Goal: Task Accomplishment & Management: Complete application form

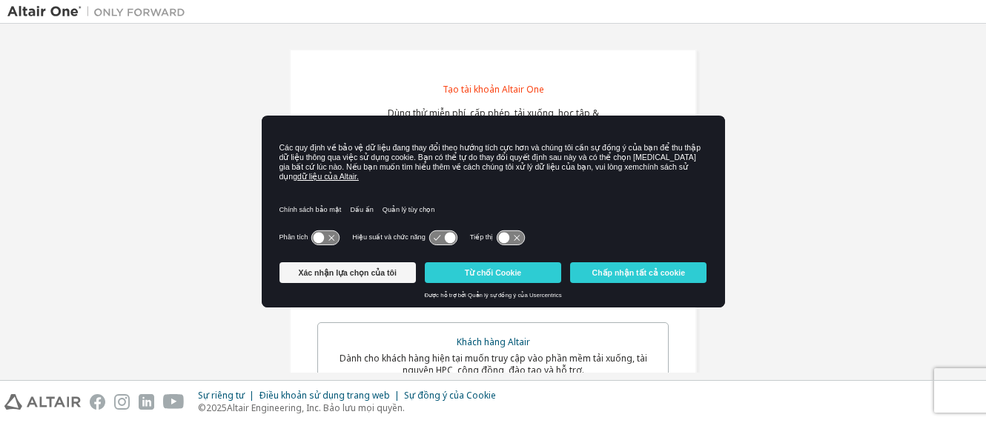
click at [328, 231] on icon at bounding box center [325, 238] width 27 height 14
click at [322, 234] on icon at bounding box center [325, 238] width 27 height 14
click at [350, 277] on button "Confirm my Choices" at bounding box center [347, 272] width 136 height 21
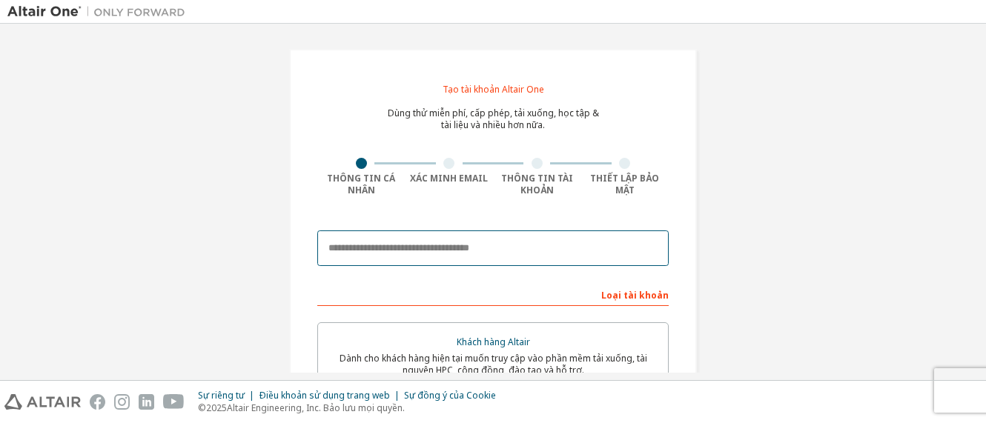
click at [411, 251] on input "email" at bounding box center [492, 249] width 351 height 36
click at [441, 241] on input "email" at bounding box center [492, 249] width 351 height 36
type input "**********"
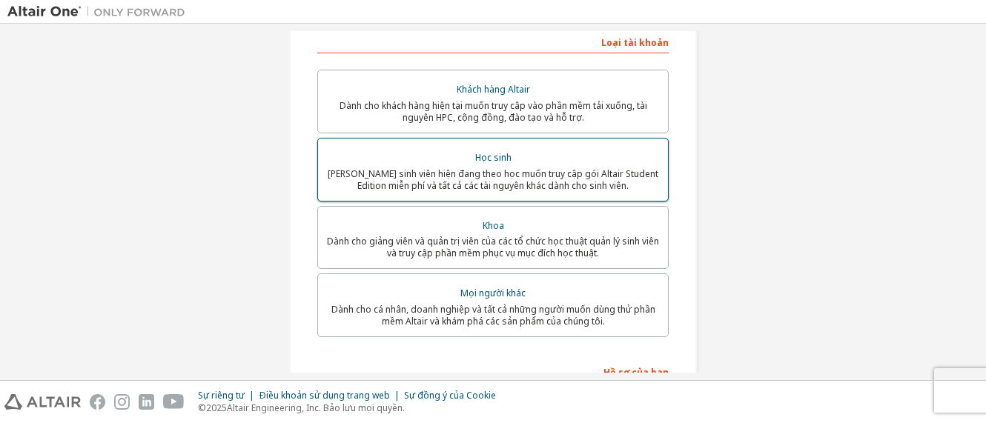
scroll to position [297, 0]
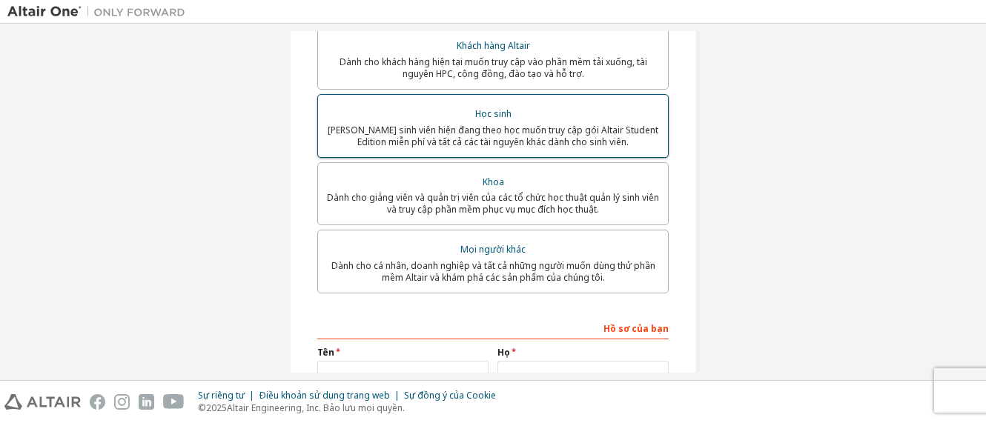
click at [480, 110] on font "Học sinh" at bounding box center [493, 113] width 36 height 13
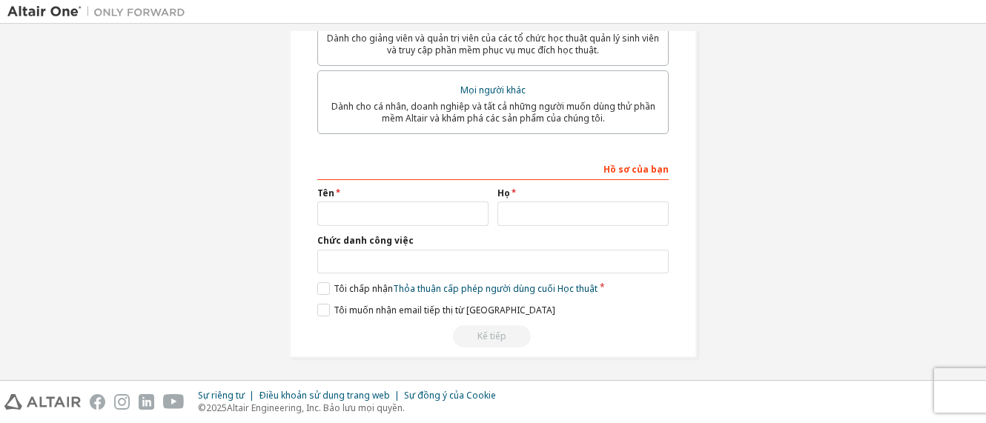
scroll to position [459, 0]
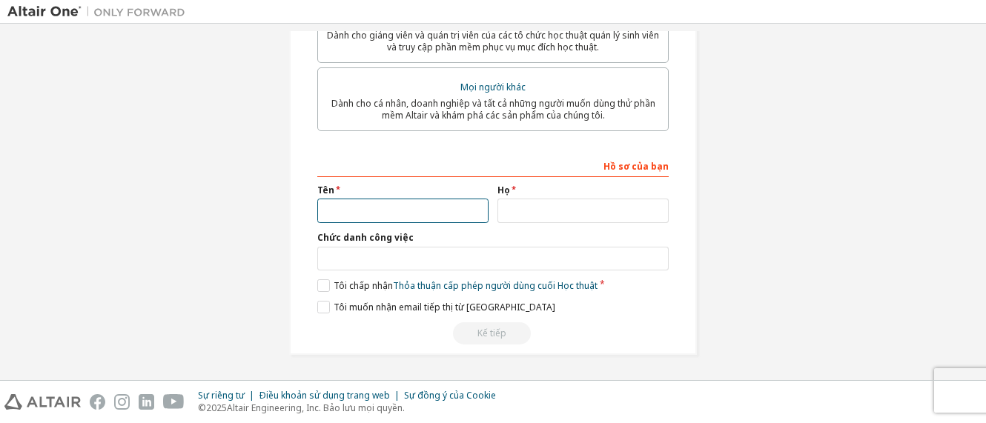
drag, startPoint x: 339, startPoint y: 210, endPoint x: 494, endPoint y: 212, distance: 155.0
click at [340, 210] on input "text" at bounding box center [402, 211] width 171 height 24
type input "****"
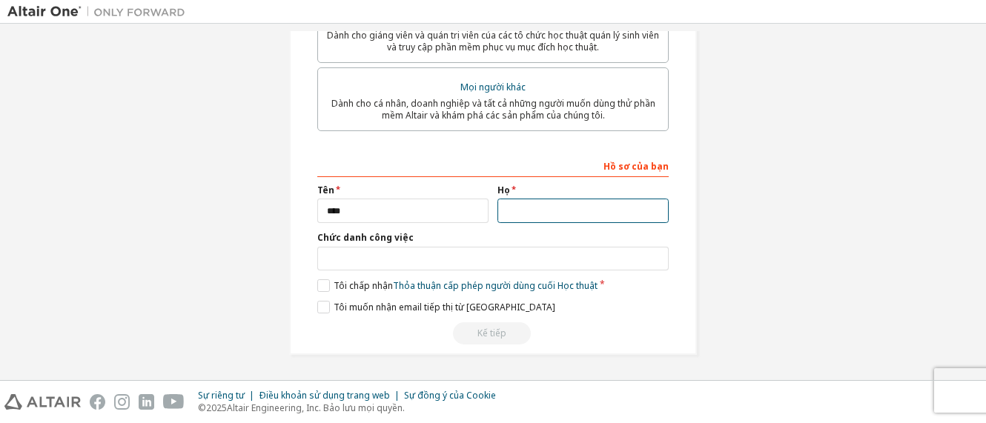
click at [532, 210] on input "text" at bounding box center [582, 211] width 171 height 24
type input "**"
click at [319, 285] on label "Tôi chấp nhận Thỏa thuận cấp phép người dùng cuối Học thuật" at bounding box center [457, 285] width 280 height 13
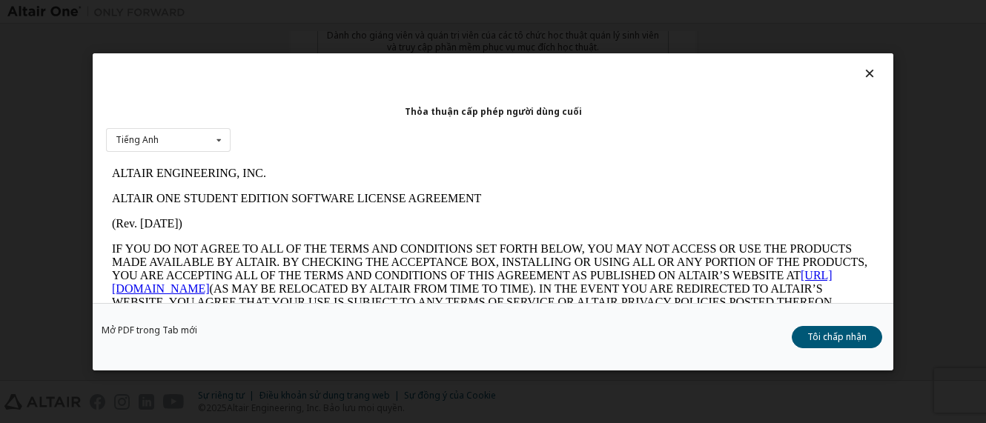
scroll to position [0, 0]
click at [153, 146] on font "Tiếng Anh" at bounding box center [137, 139] width 43 height 13
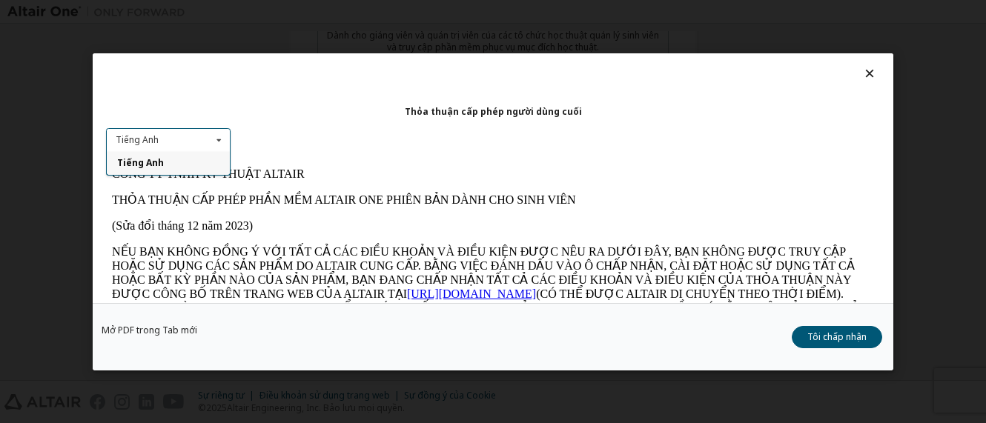
click at [176, 143] on div "Tiếng Anh Tiếng Anh" at bounding box center [168, 140] width 125 height 24
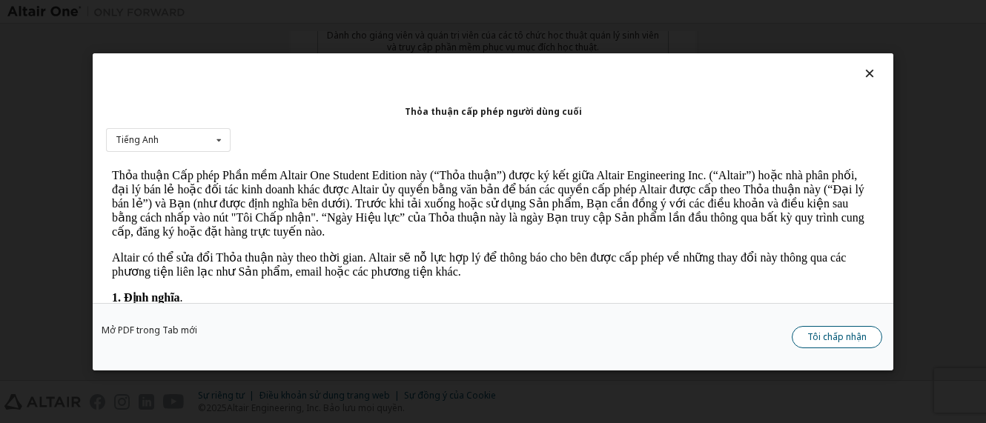
scroll to position [222, 0]
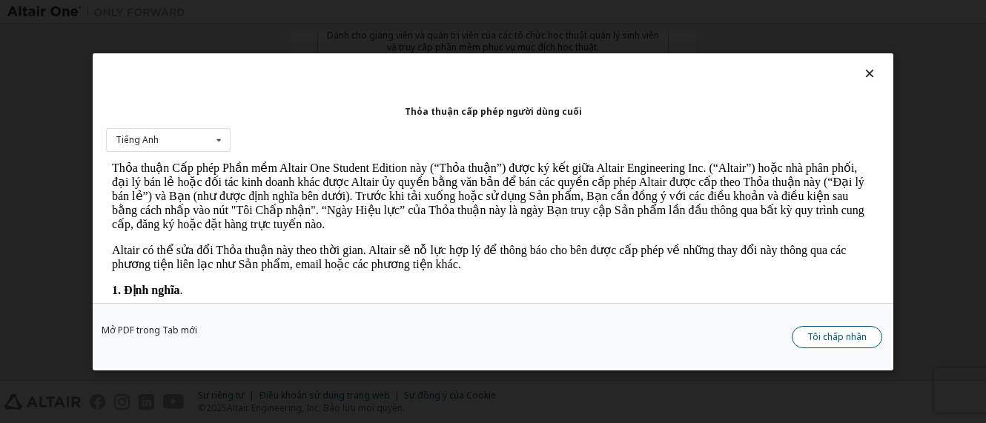
click at [842, 340] on font "Tôi chấp nhận" at bounding box center [836, 336] width 59 height 13
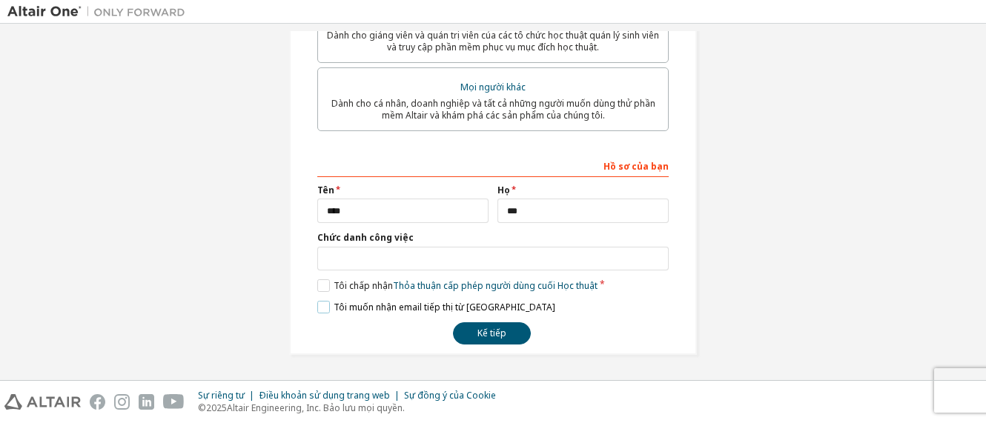
click at [317, 306] on label "Tôi muốn nhận email tiếp thị từ [GEOGRAPHIC_DATA]" at bounding box center [436, 307] width 238 height 13
click at [485, 340] on font "Kế tiếp" at bounding box center [491, 333] width 29 height 13
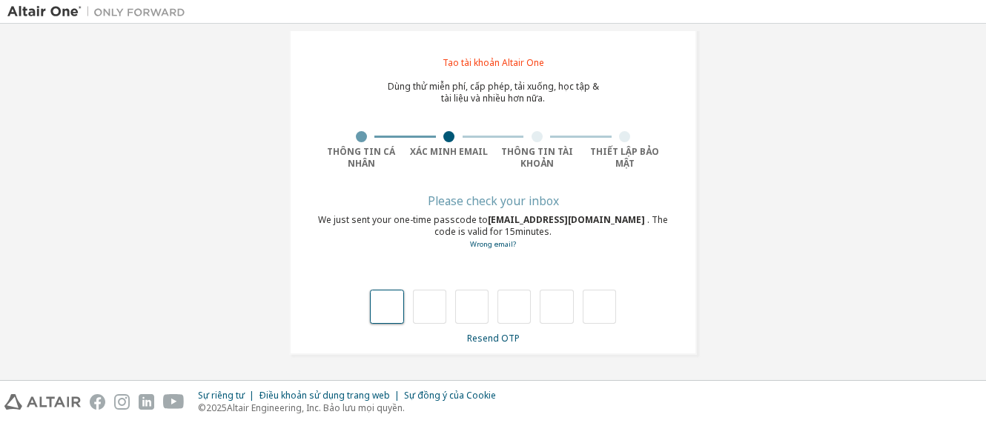
scroll to position [27, 0]
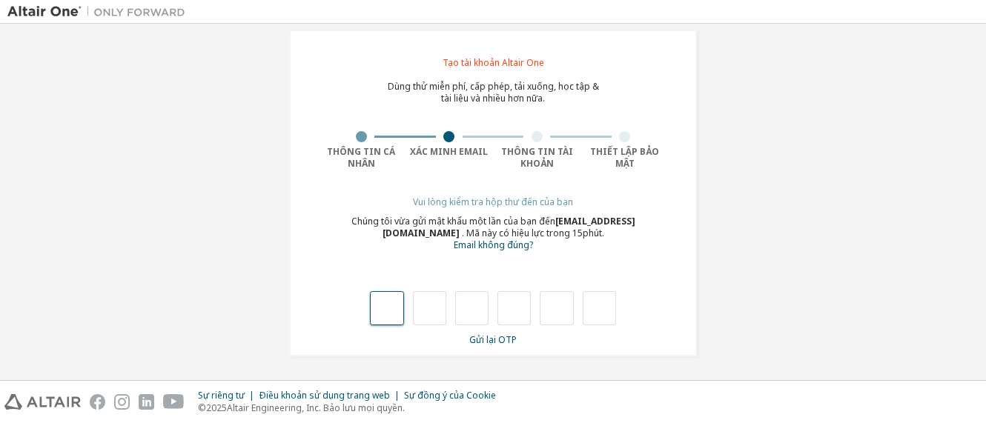
type input "*"
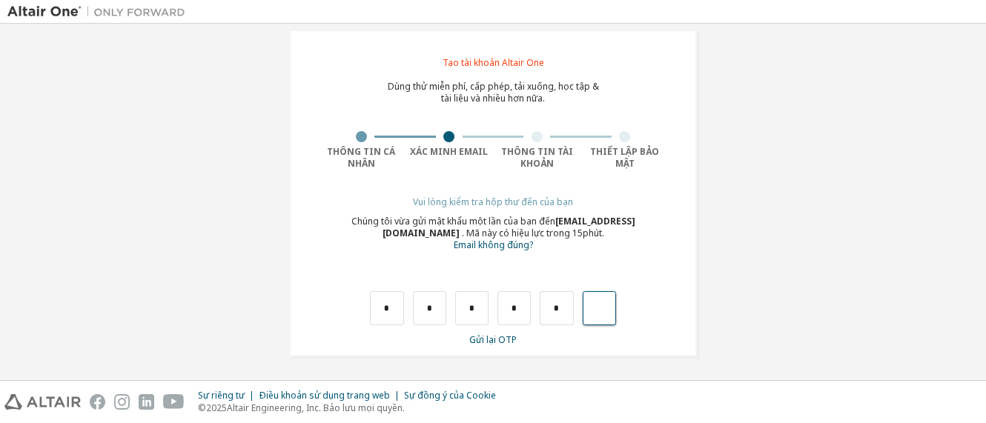
type input "*"
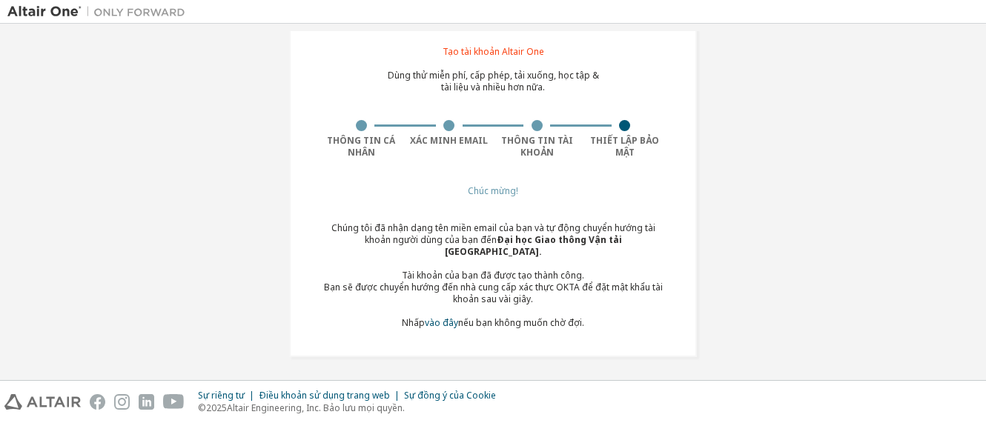
scroll to position [40, 0]
